Goal: Task Accomplishment & Management: Use online tool/utility

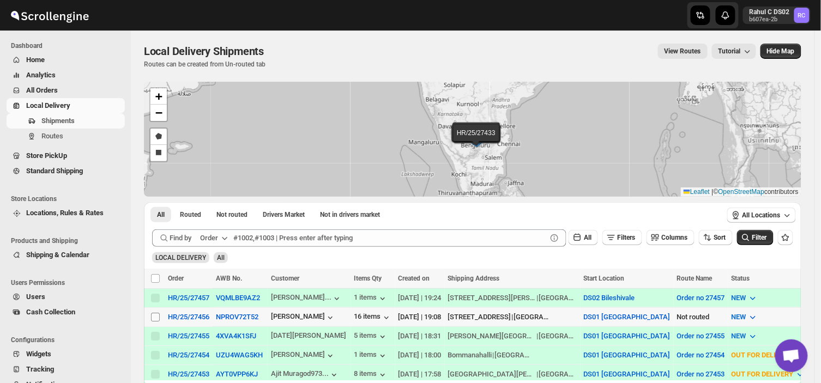
click at [154, 315] on input "Select shipment" at bounding box center [155, 317] width 9 height 9
checkbox input "true"
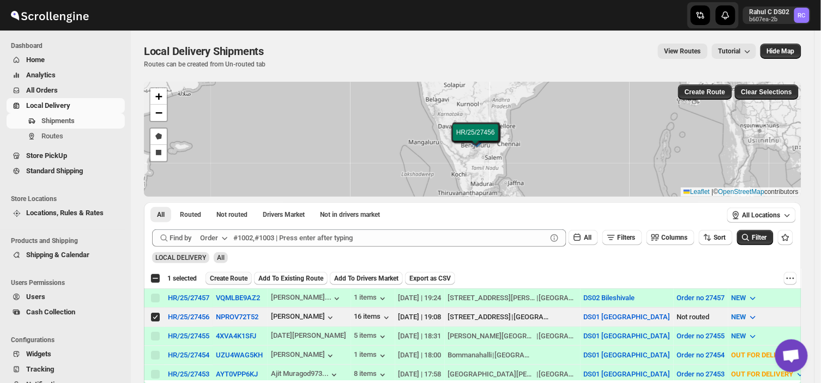
click at [227, 277] on span "Create Route" at bounding box center [229, 278] width 38 height 9
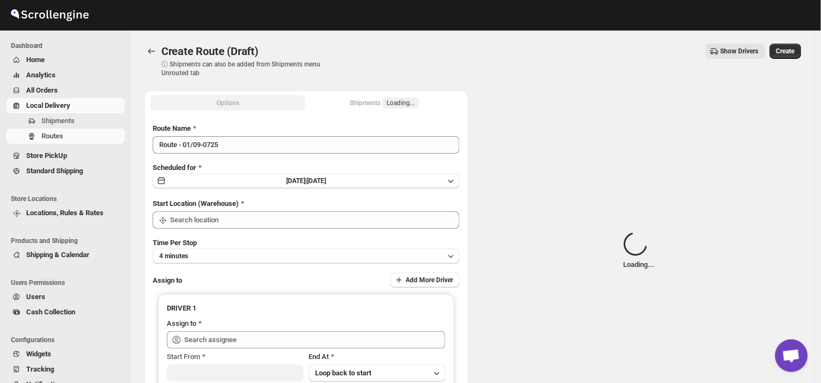
type input "DS01 [GEOGRAPHIC_DATA]"
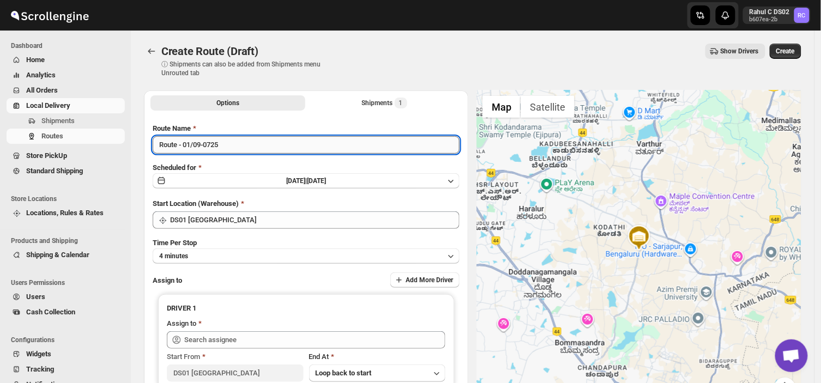
click at [226, 145] on input "Route - 01/09-0725" at bounding box center [306, 144] width 307 height 17
type input "R"
type input "Order no 27456"
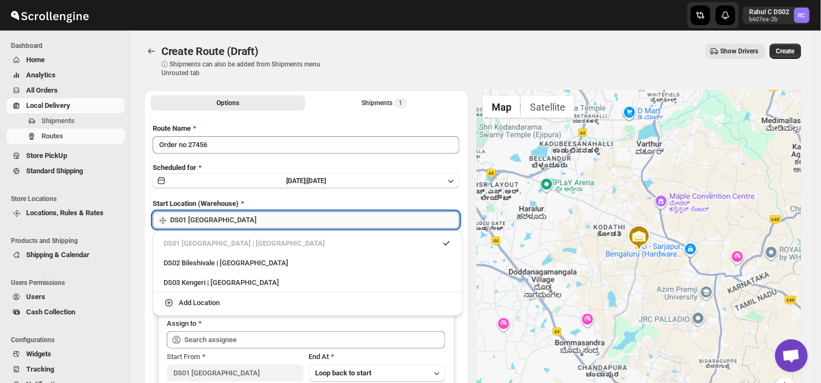
click at [237, 217] on input "DS01 [GEOGRAPHIC_DATA]" at bounding box center [315, 220] width 290 height 17
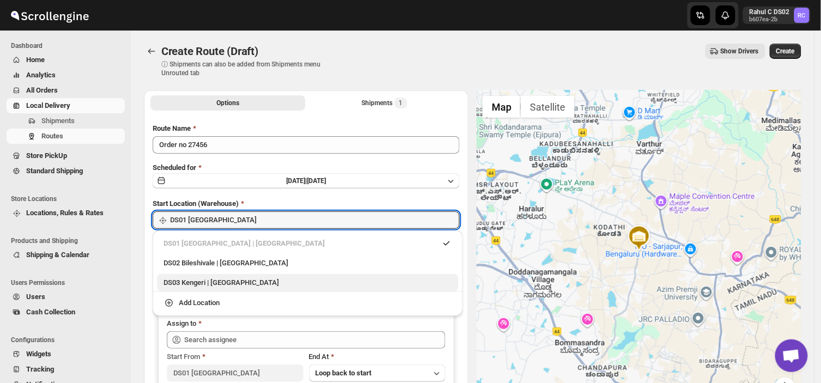
click at [191, 285] on div "DS03 Kengeri | [GEOGRAPHIC_DATA]" at bounding box center [308, 283] width 289 height 11
type input "DS03 Kengeri"
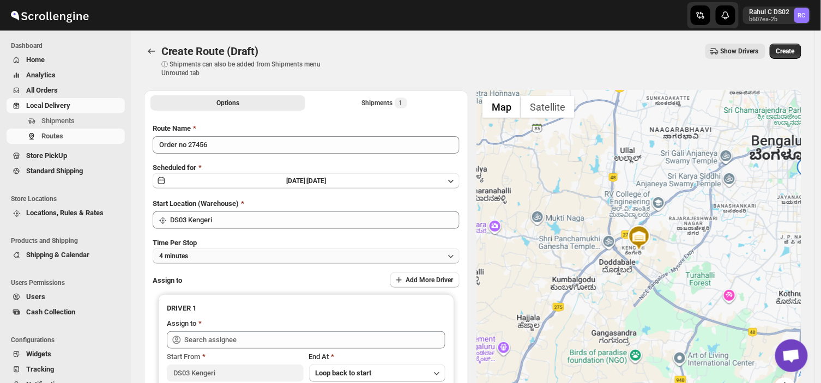
click at [227, 257] on button "4 minutes" at bounding box center [306, 256] width 307 height 15
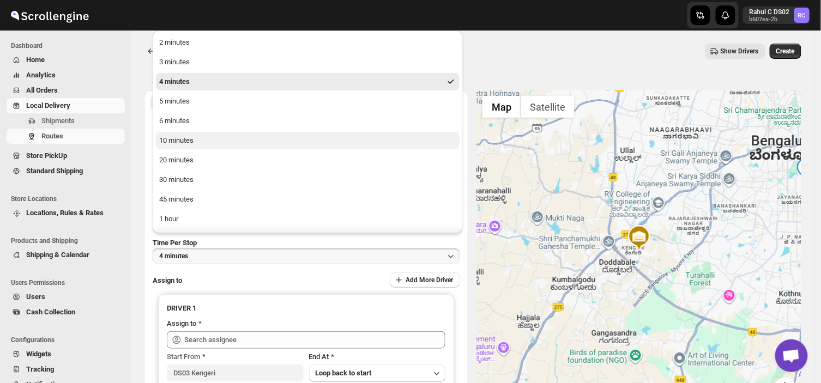
click at [195, 138] on button "10 minutes" at bounding box center [308, 140] width 304 height 17
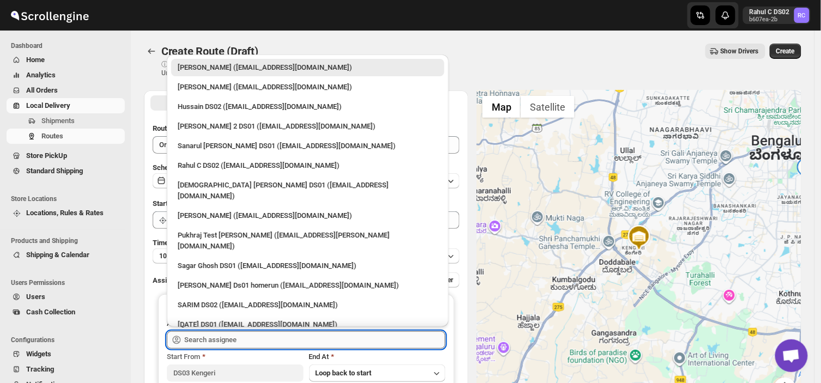
click at [248, 340] on input "text" at bounding box center [314, 340] width 261 height 17
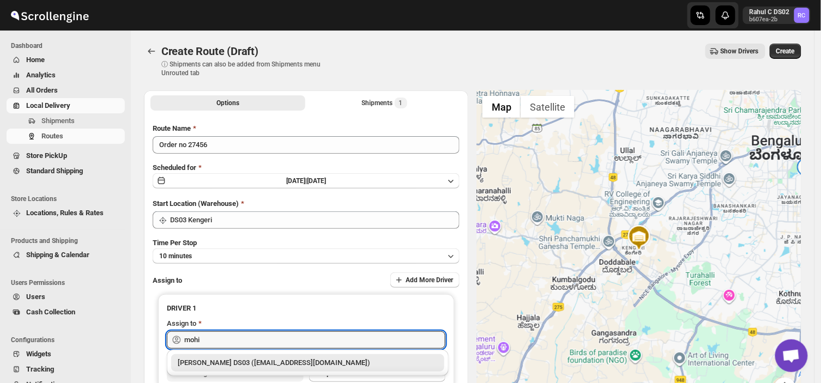
click at [235, 364] on div "[PERSON_NAME] DS03 ([EMAIL_ADDRESS][DOMAIN_NAME])" at bounding box center [308, 363] width 260 height 11
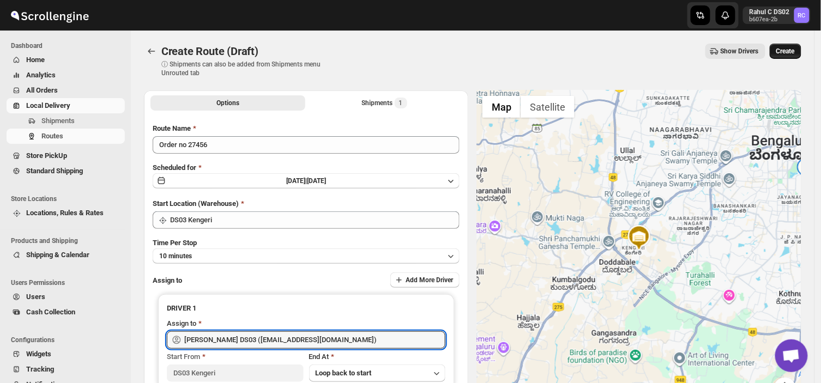
type input "[PERSON_NAME] DS03 ([EMAIL_ADDRESS][DOMAIN_NAME])"
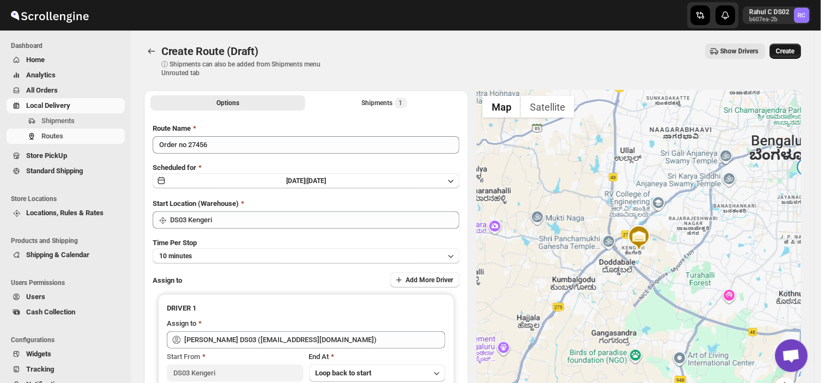
click at [792, 52] on span "Create" at bounding box center [786, 51] width 19 height 9
